Goal: Task Accomplishment & Management: Use online tool/utility

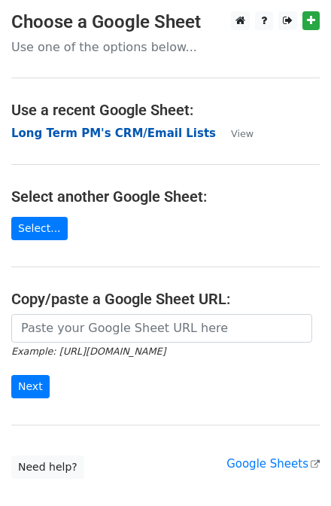
click at [56, 139] on strong "Long Term PM's CRM/Email Lists" at bounding box center [113, 134] width 205 height 14
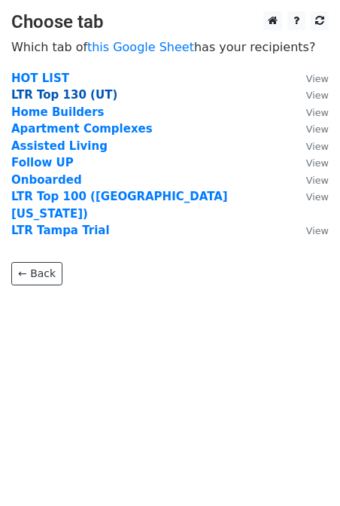
click at [57, 93] on strong "LTR Top 130 (UT)" at bounding box center [64, 95] width 106 height 14
click at [56, 93] on strong "LTR Top 130 (UT)" at bounding box center [64, 95] width 106 height 14
